Goal: Task Accomplishment & Management: Manage account settings

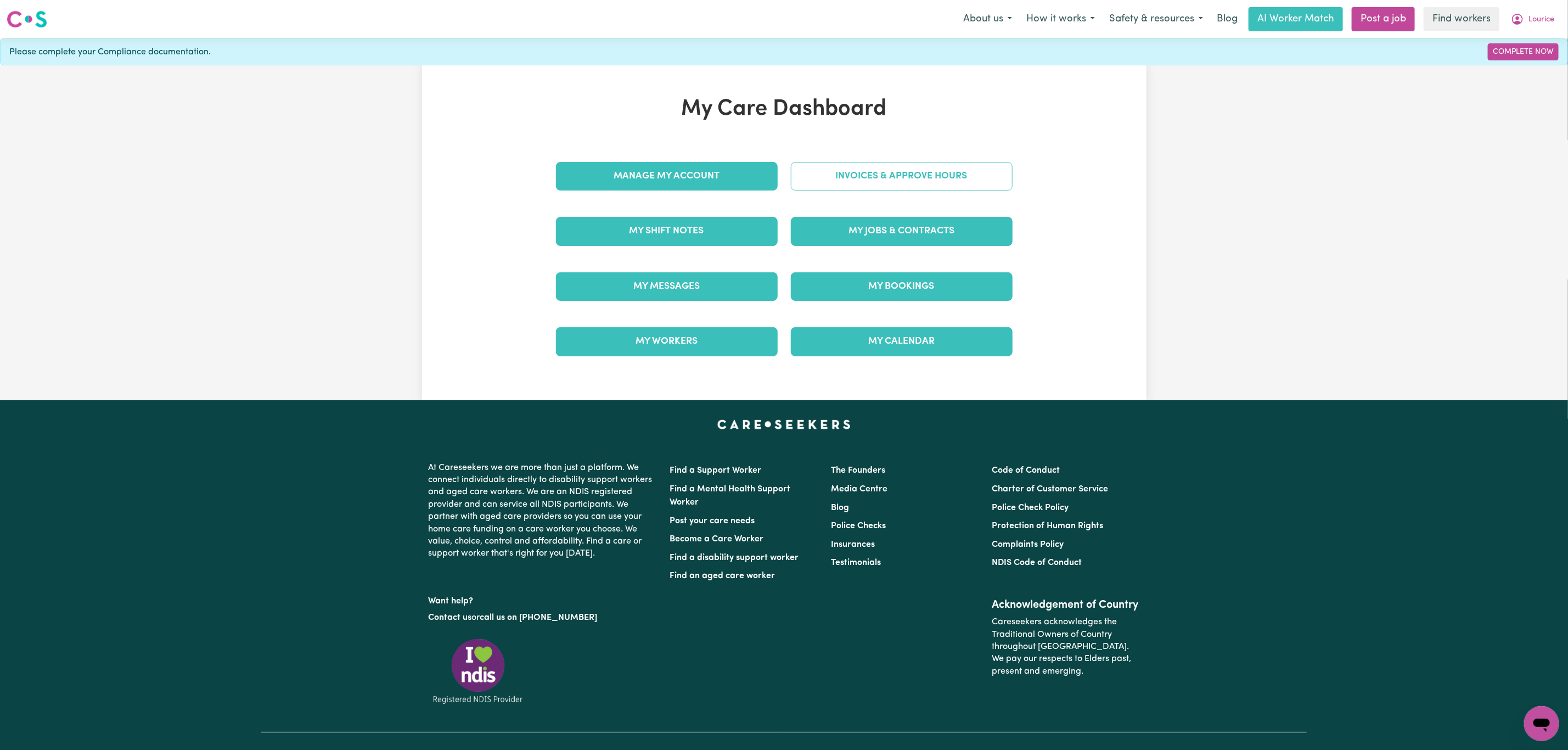
click at [823, 163] on link "Invoices & Approve Hours" at bounding box center [901, 176] width 221 height 29
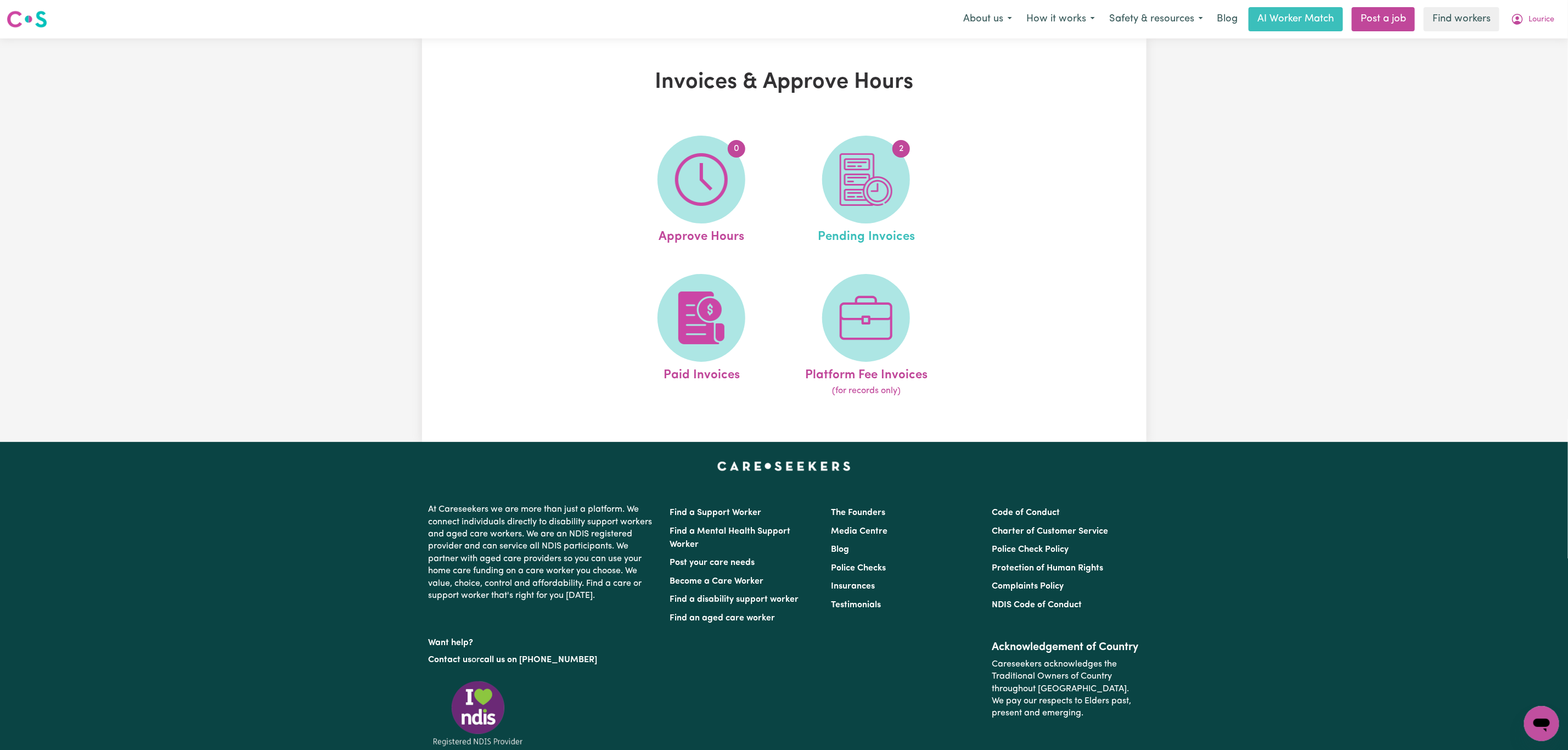
click at [812, 185] on link "2 Pending Invoices" at bounding box center [866, 191] width 158 height 111
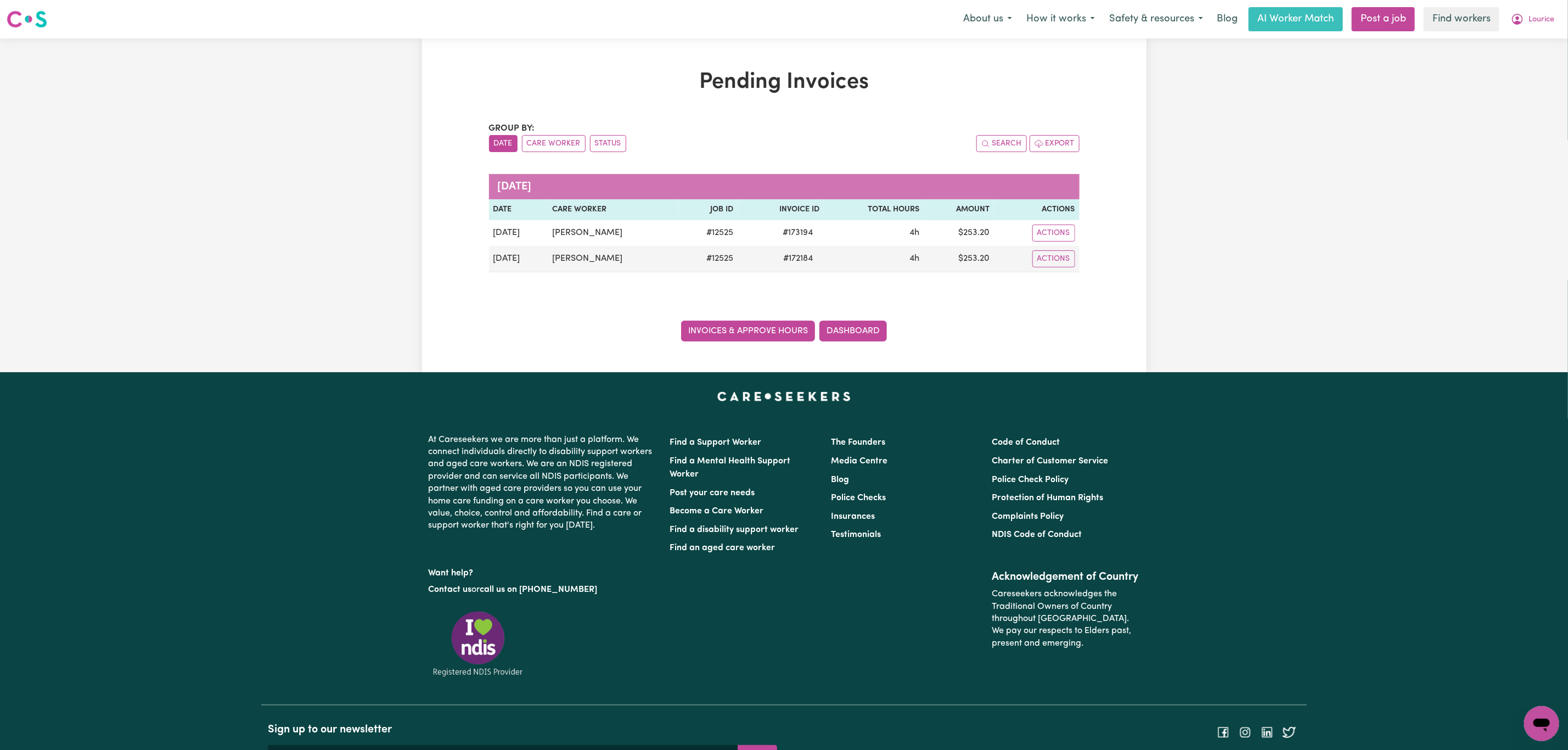
click at [738, 333] on link "Invoices & Approve Hours" at bounding box center [748, 331] width 134 height 21
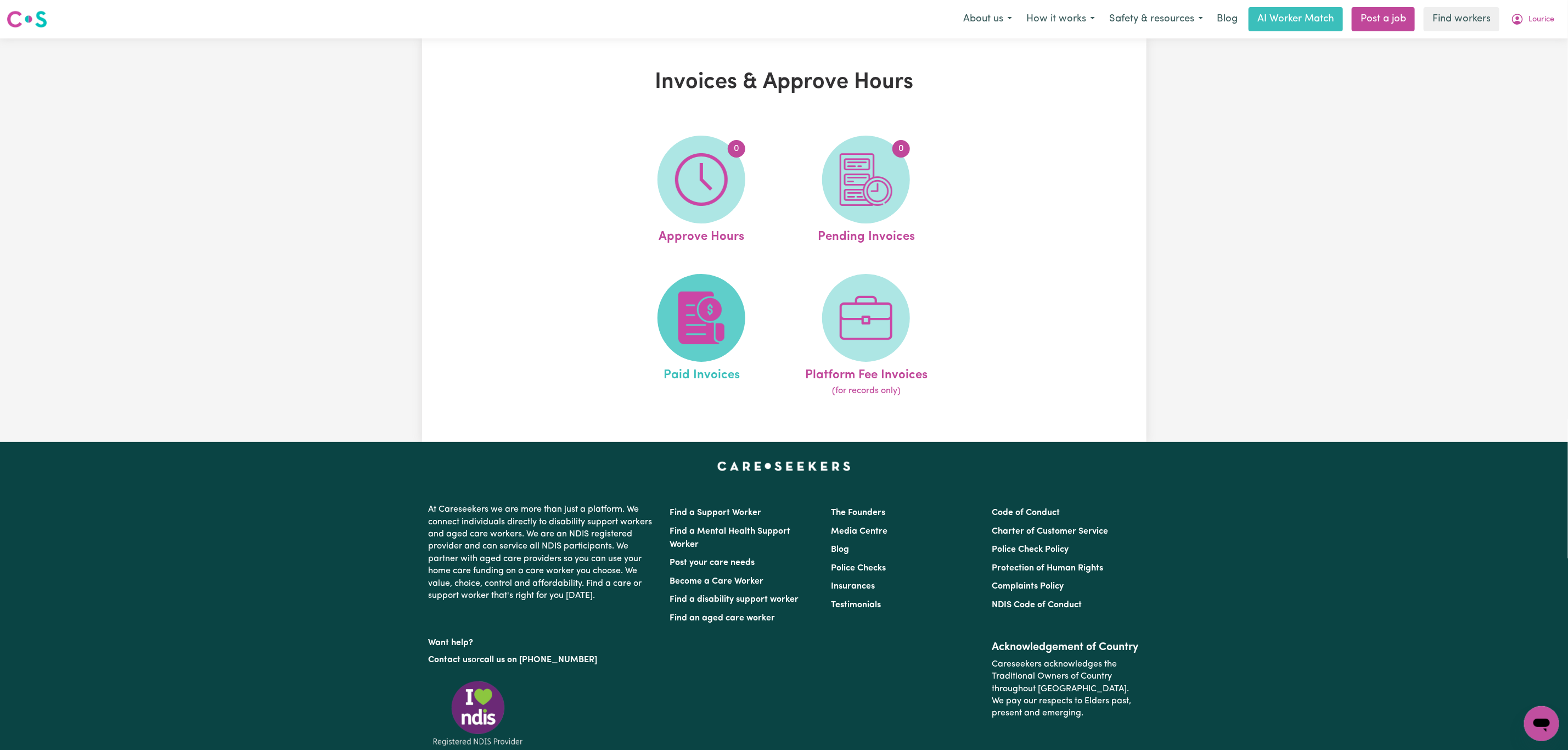
click at [717, 312] on img at bounding box center [701, 318] width 53 height 53
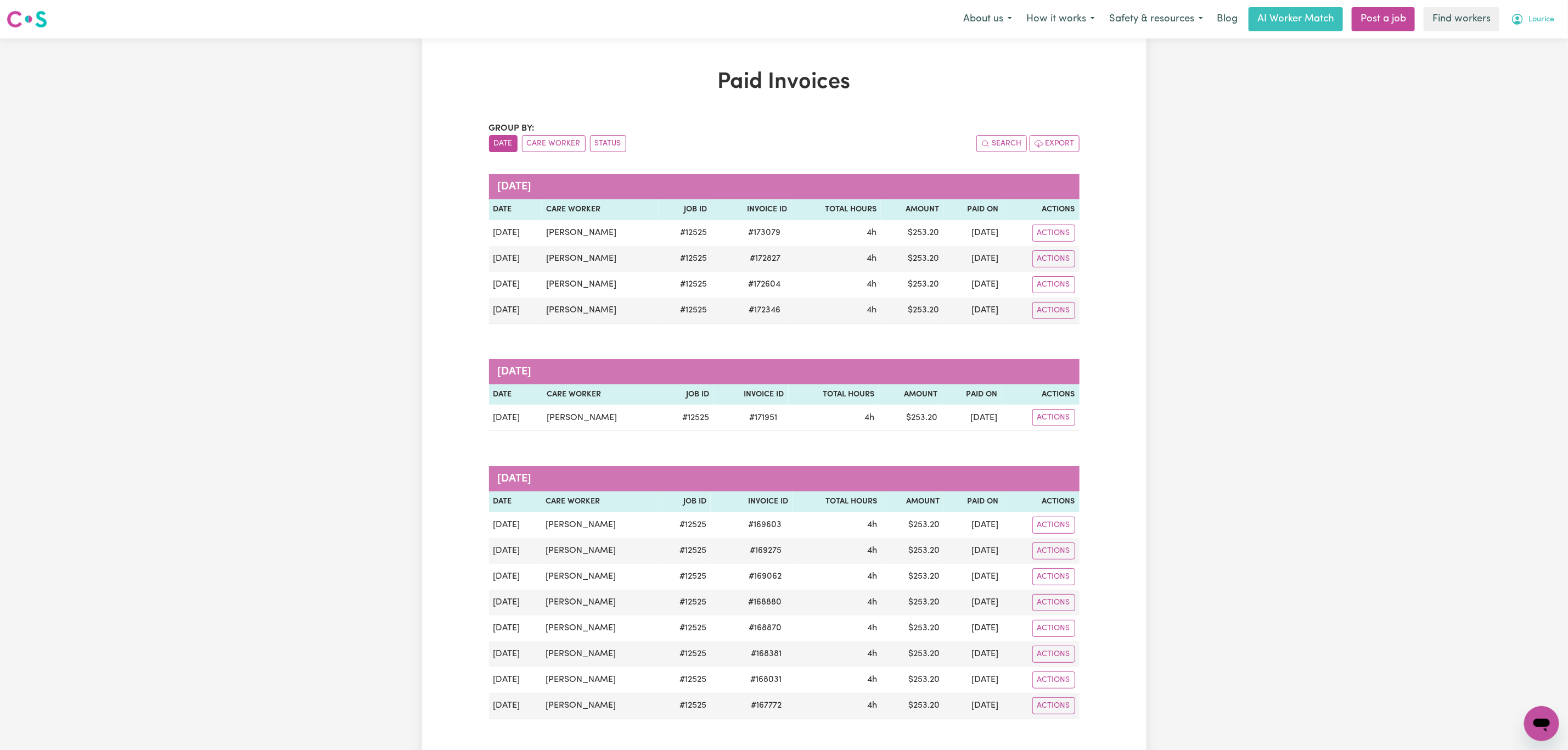
click at [1551, 12] on button "Lourice" at bounding box center [1533, 19] width 58 height 23
click at [1539, 40] on link "My Dashboard" at bounding box center [1518, 43] width 87 height 21
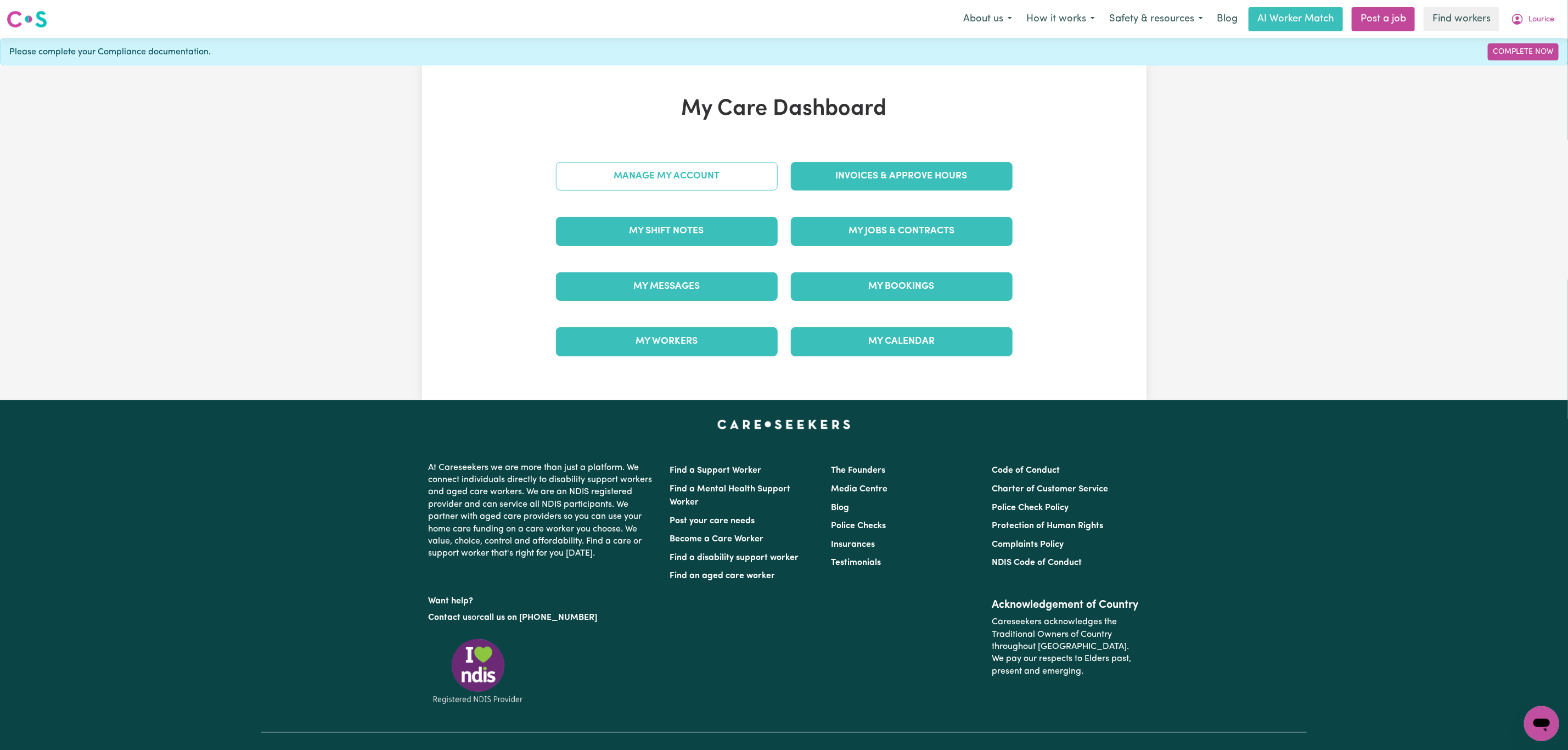
click at [666, 178] on link "Manage My Account" at bounding box center [667, 176] width 221 height 29
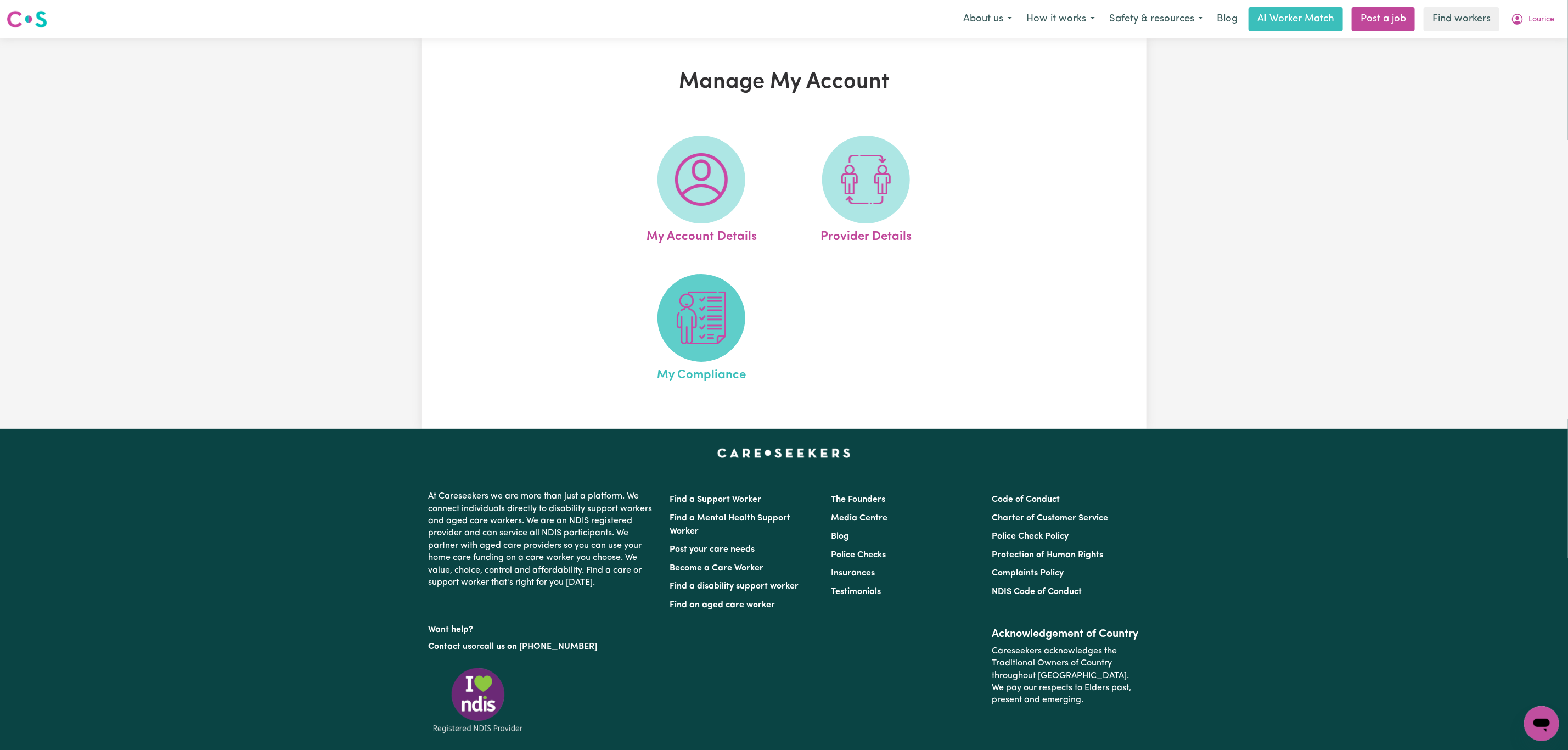
click at [694, 335] on img at bounding box center [701, 318] width 53 height 53
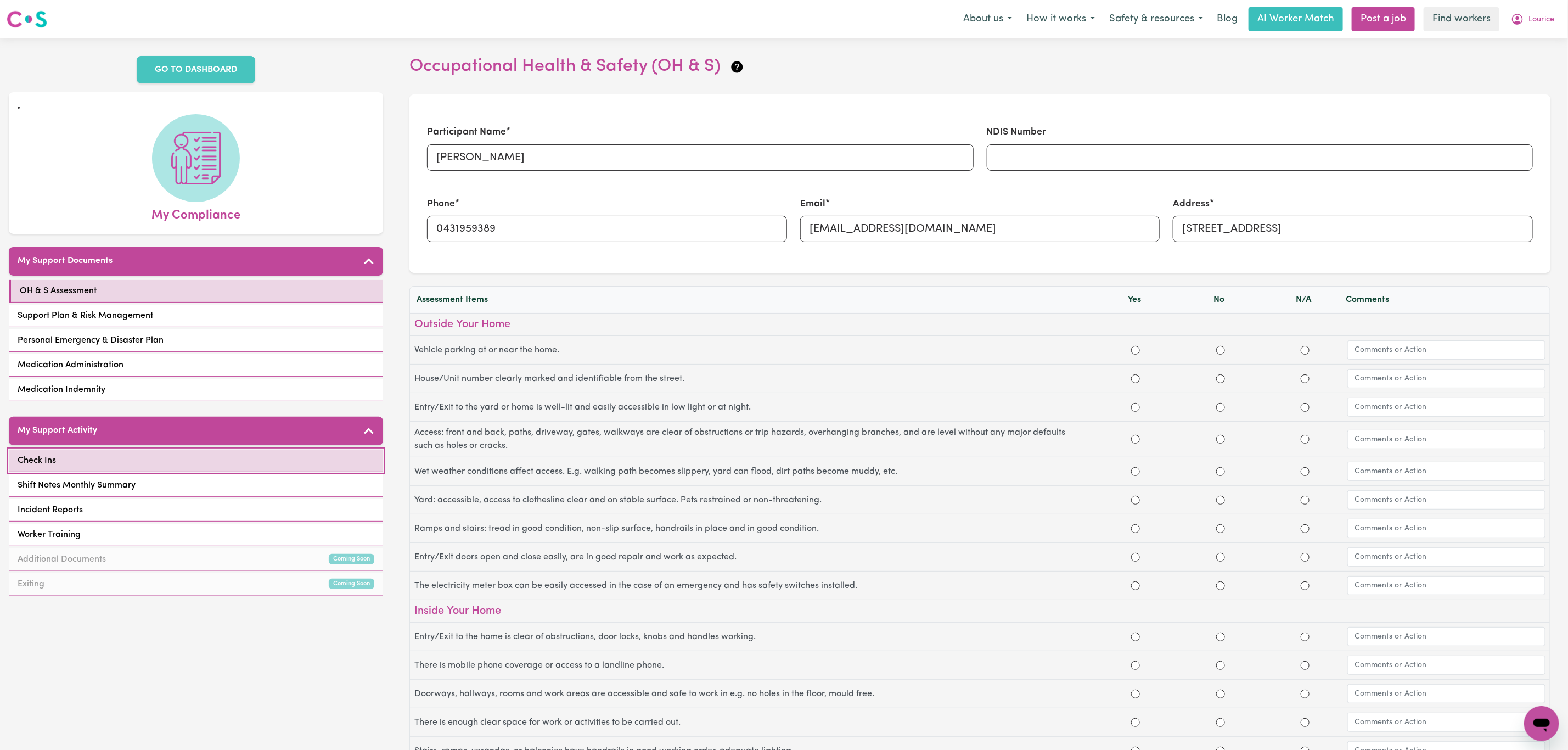
click at [230, 452] on link "Check Ins" at bounding box center [196, 461] width 375 height 23
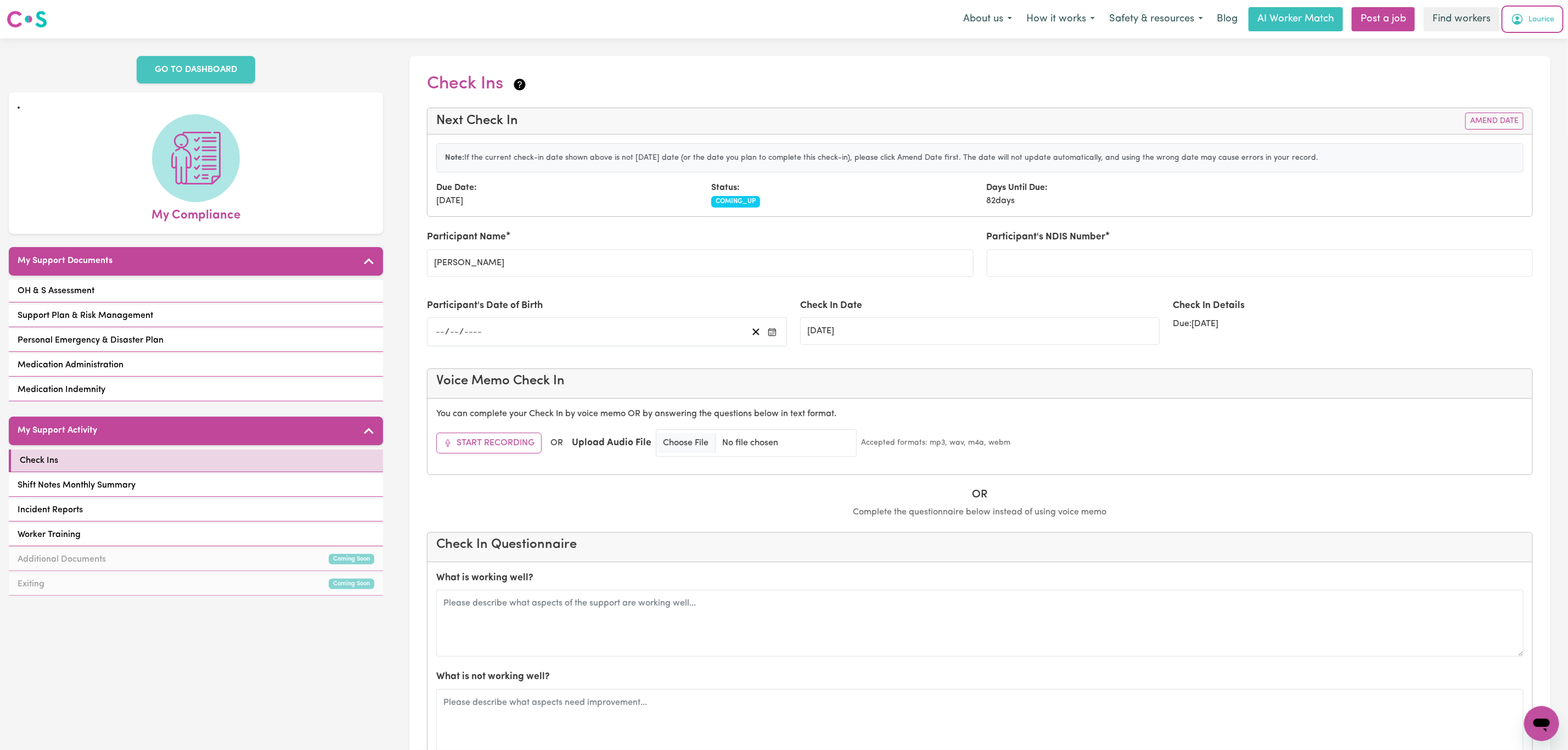
click at [1536, 20] on span "Lourice" at bounding box center [1541, 20] width 26 height 12
click at [1517, 68] on link "Logout" at bounding box center [1518, 63] width 87 height 21
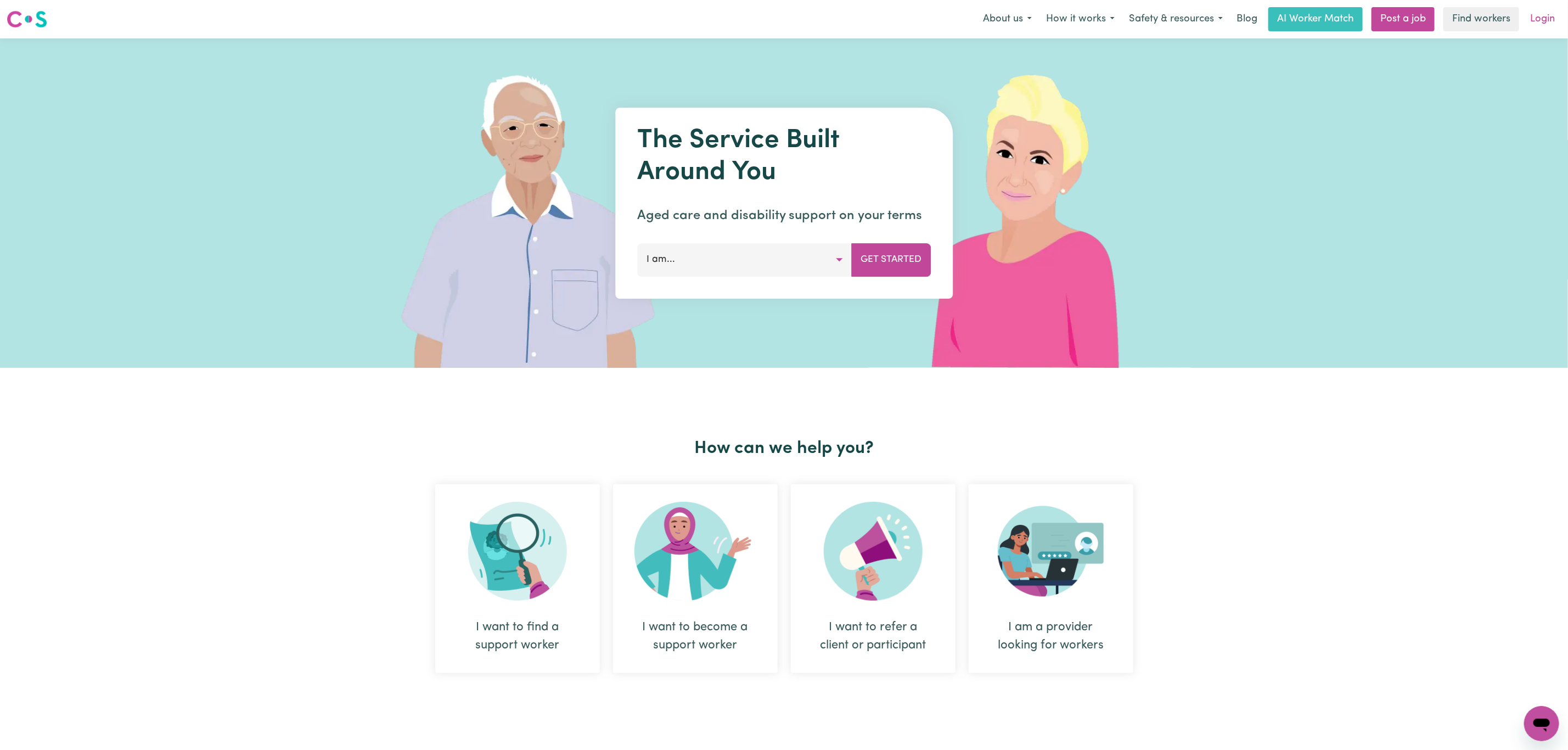
click at [1538, 10] on link "Login" at bounding box center [1542, 20] width 38 height 24
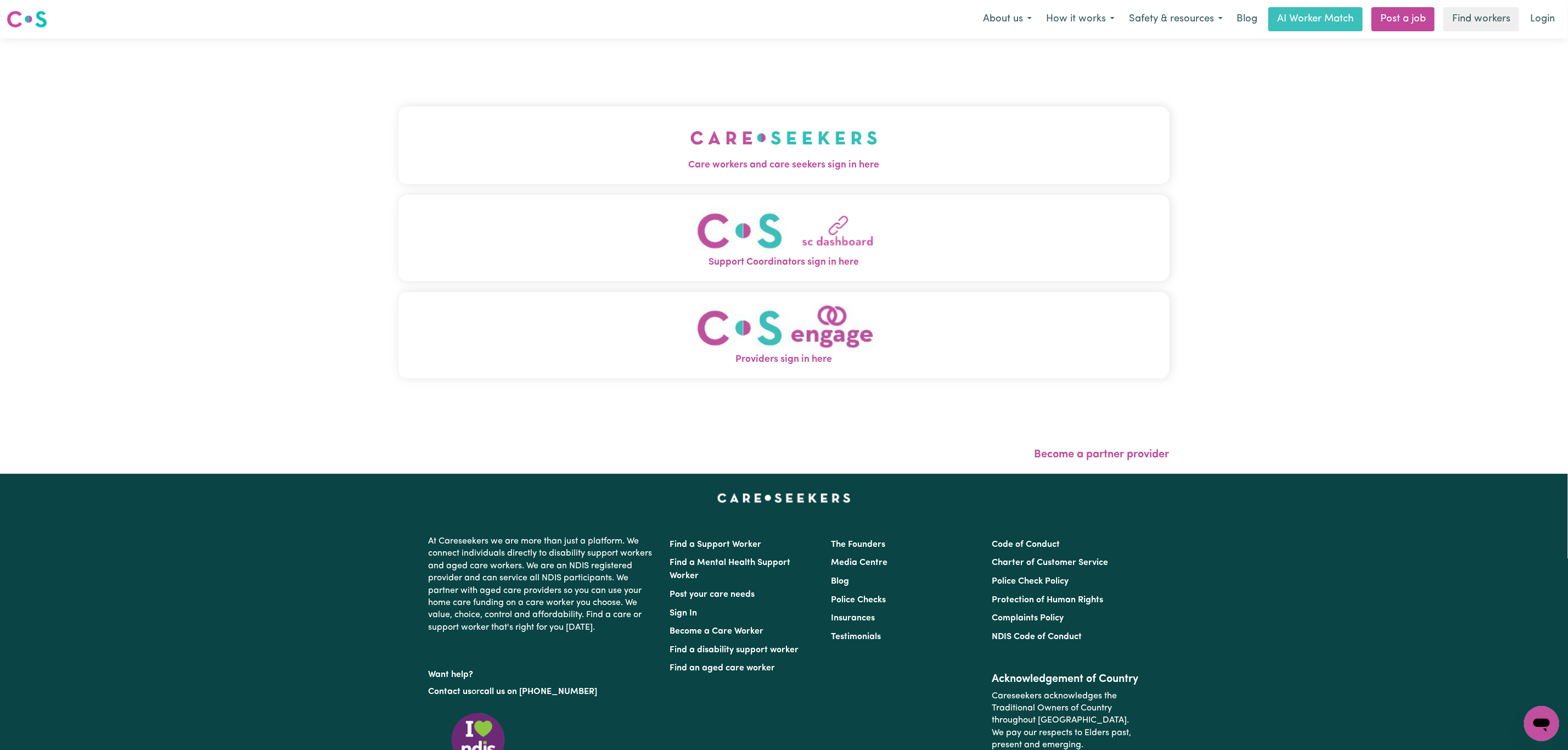
click at [631, 104] on div "Care workers and care seekers sign in here Support Coordinators sign in here Pr…" at bounding box center [784, 247] width 771 height 375
click at [634, 128] on button "Care workers and care seekers sign in here" at bounding box center [784, 145] width 771 height 77
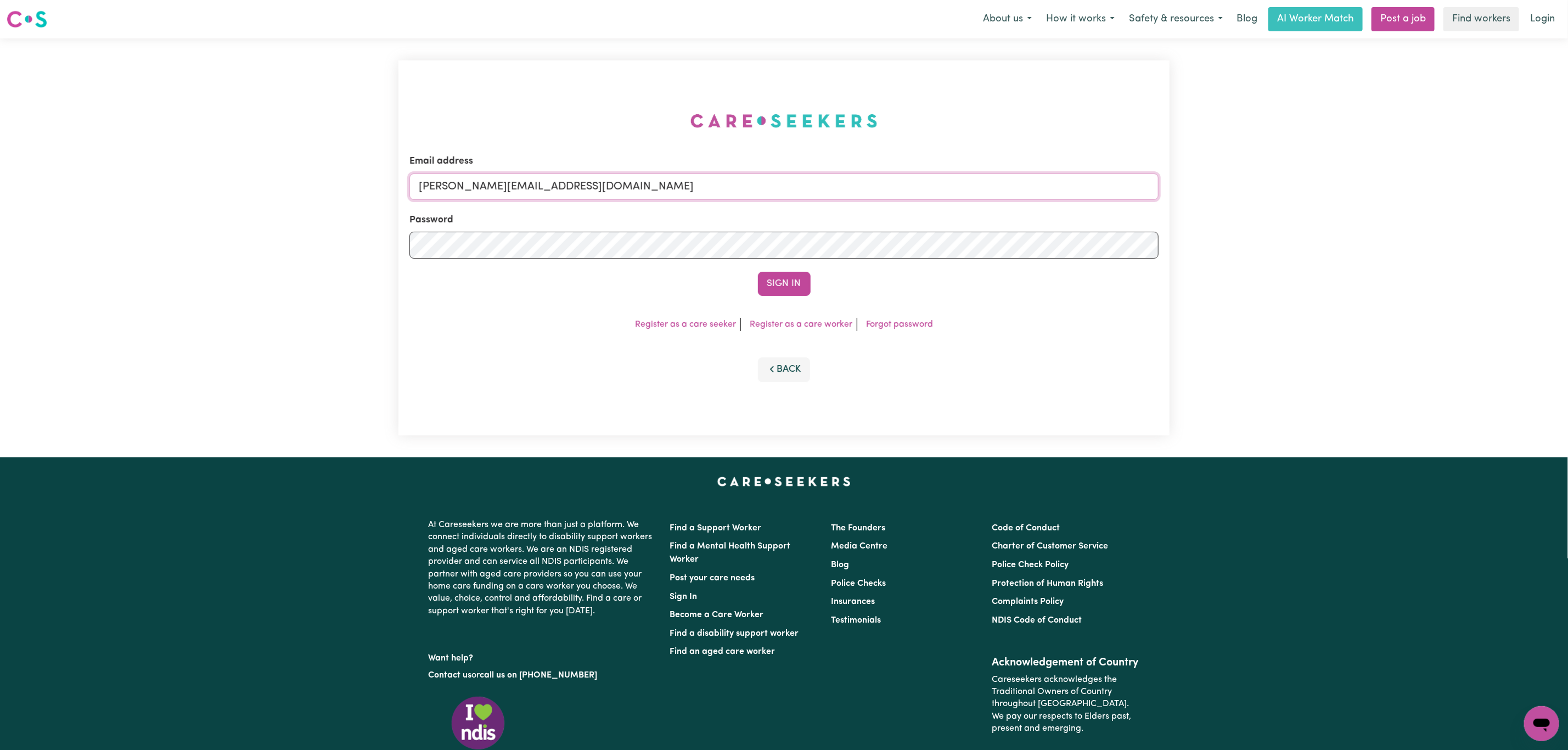
click at [572, 191] on input "[PERSON_NAME][EMAIL_ADDRESS][DOMAIN_NAME]" at bounding box center [784, 186] width 749 height 26
drag, startPoint x: 479, startPoint y: 185, endPoint x: 820, endPoint y: 185, distance: 341.0
click at [810, 185] on input "[EMAIL_ADDRESS][PERSON_NAME][DOMAIN_NAME]" at bounding box center [784, 186] width 749 height 26
type input "superuser~[EMAIL_ADDRESS][DOMAIN_NAME]"
click at [758, 272] on button "Sign In" at bounding box center [784, 284] width 53 height 24
